Goal: Find specific page/section

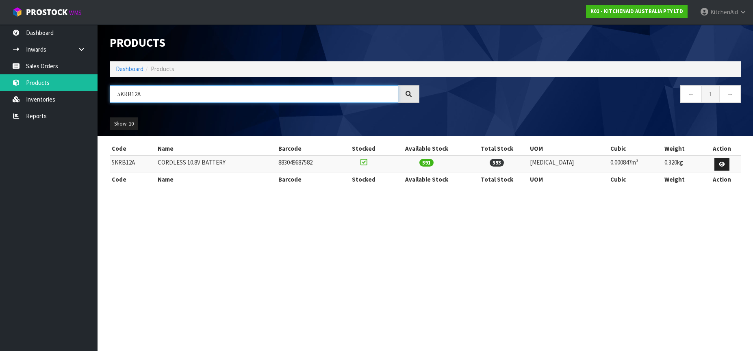
click at [125, 90] on input "5KRB12A" at bounding box center [254, 93] width 289 height 17
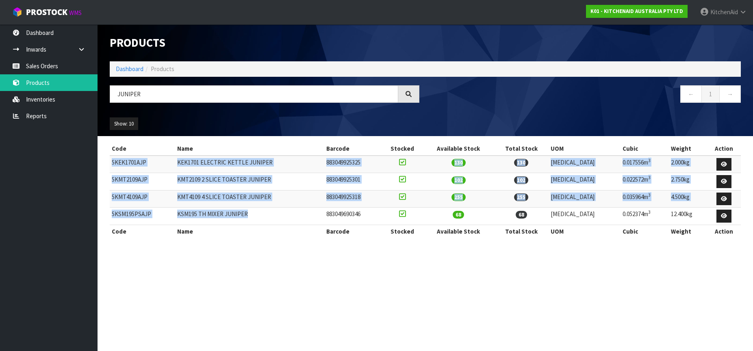
drag, startPoint x: 240, startPoint y: 211, endPoint x: 112, endPoint y: 164, distance: 136.3
click at [112, 164] on tbody "5KEK1701AJP KEK1701 ELECTRIC KETTLE JUNIPER 883049925325 130 130 [MEDICAL_DATA]…" at bounding box center [425, 191] width 631 height 70
copy tbody "5KEK1701AJP KEK1701 ELECTRIC KETTLE JUNIPER 883049925325 130 130 [MEDICAL_DATA]…"
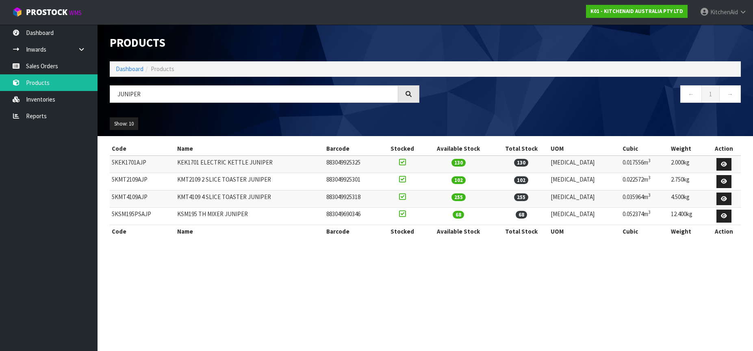
click at [196, 269] on section "Products Import Products Drop file here to import csv template Dashboard Produc…" at bounding box center [376, 175] width 753 height 351
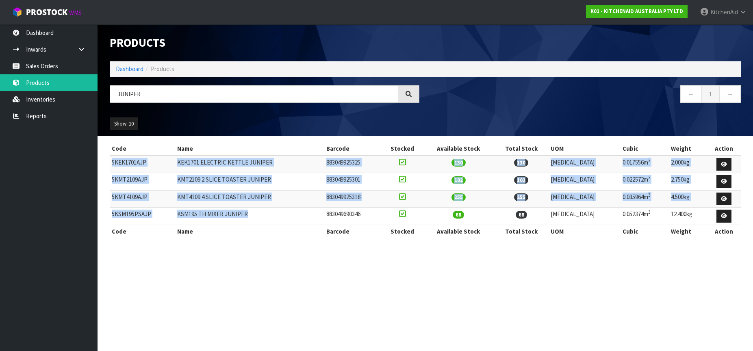
drag, startPoint x: 111, startPoint y: 162, endPoint x: 258, endPoint y: 214, distance: 156.2
click at [258, 214] on tbody "5KEK1701AJP KEK1701 ELECTRIC KETTLE JUNIPER 883049925325 130 130 [MEDICAL_DATA]…" at bounding box center [425, 191] width 631 height 70
copy tbody "5KEK1701AJP KEK1701 ELECTRIC KETTLE JUNIPER 883049925325 130 130 [MEDICAL_DATA]…"
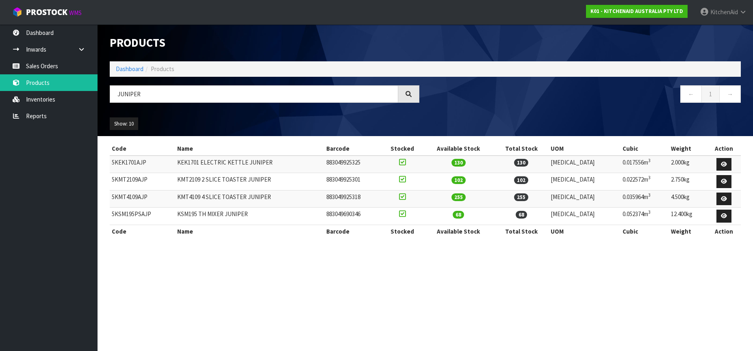
click at [259, 275] on section "Products Import Products Drop file here to import csv template Dashboard Produc…" at bounding box center [376, 175] width 753 height 351
click at [135, 97] on input "JUNIPER" at bounding box center [254, 93] width 289 height 17
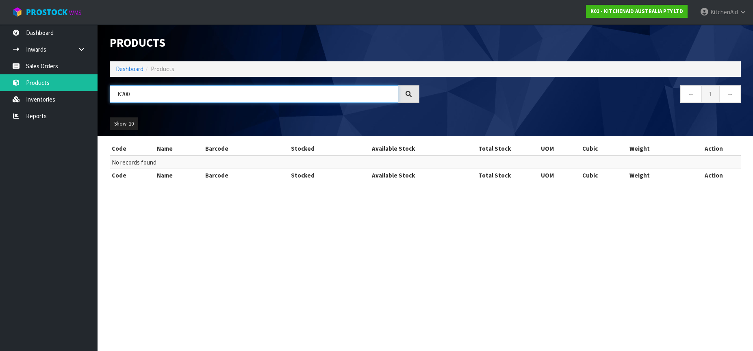
type input "K200"
